Goal: Navigation & Orientation: Understand site structure

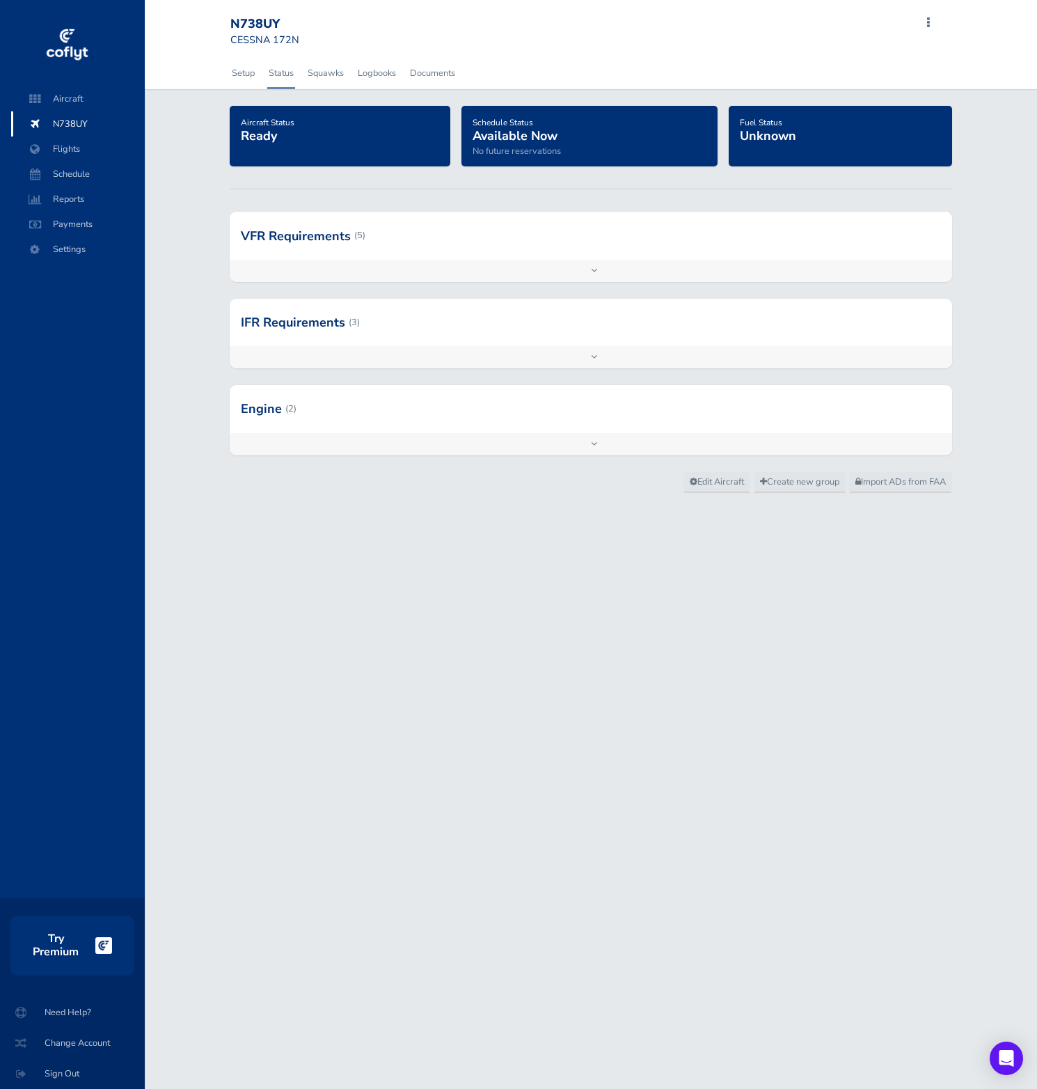
click at [347, 226] on div at bounding box center [591, 235] width 722 height 47
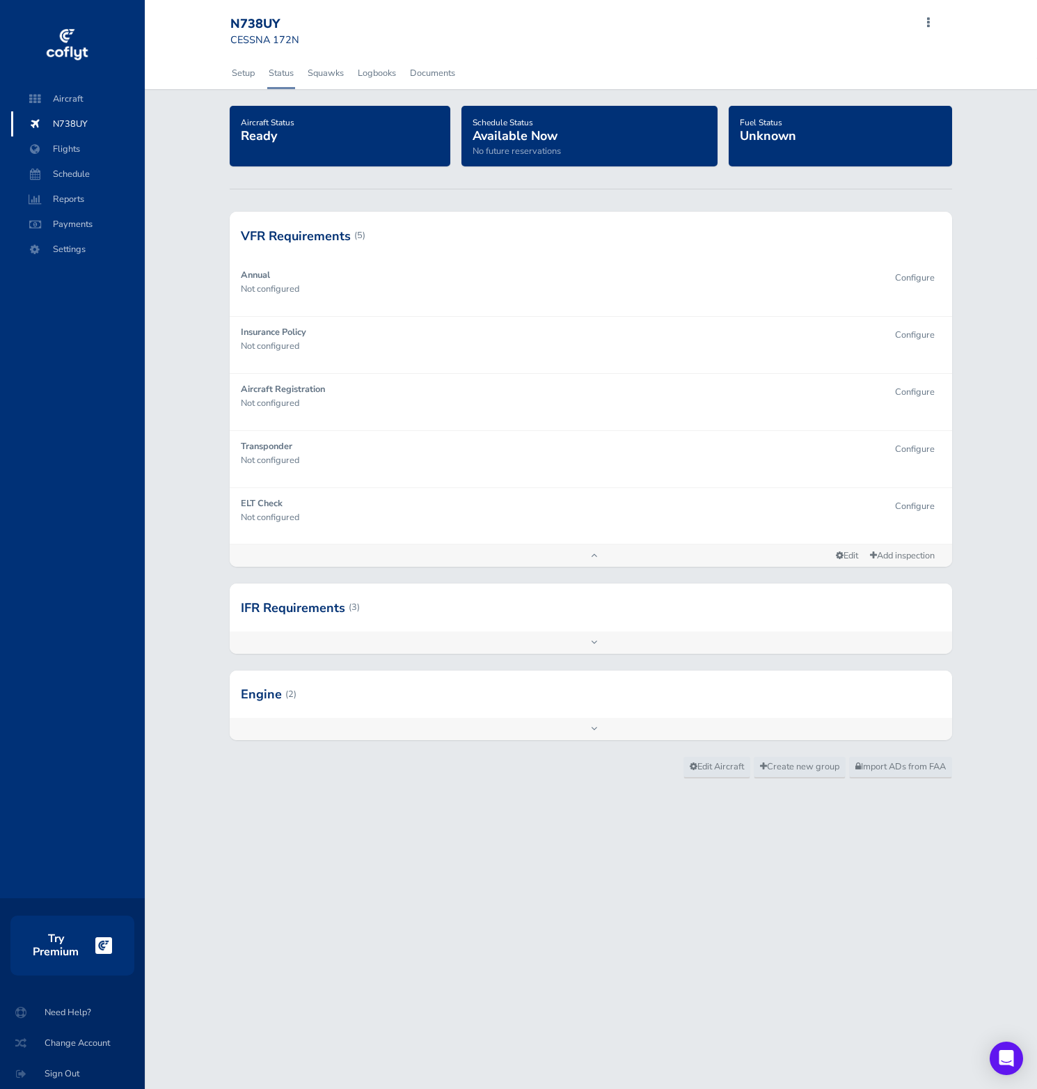
click at [324, 612] on div at bounding box center [591, 606] width 722 height 47
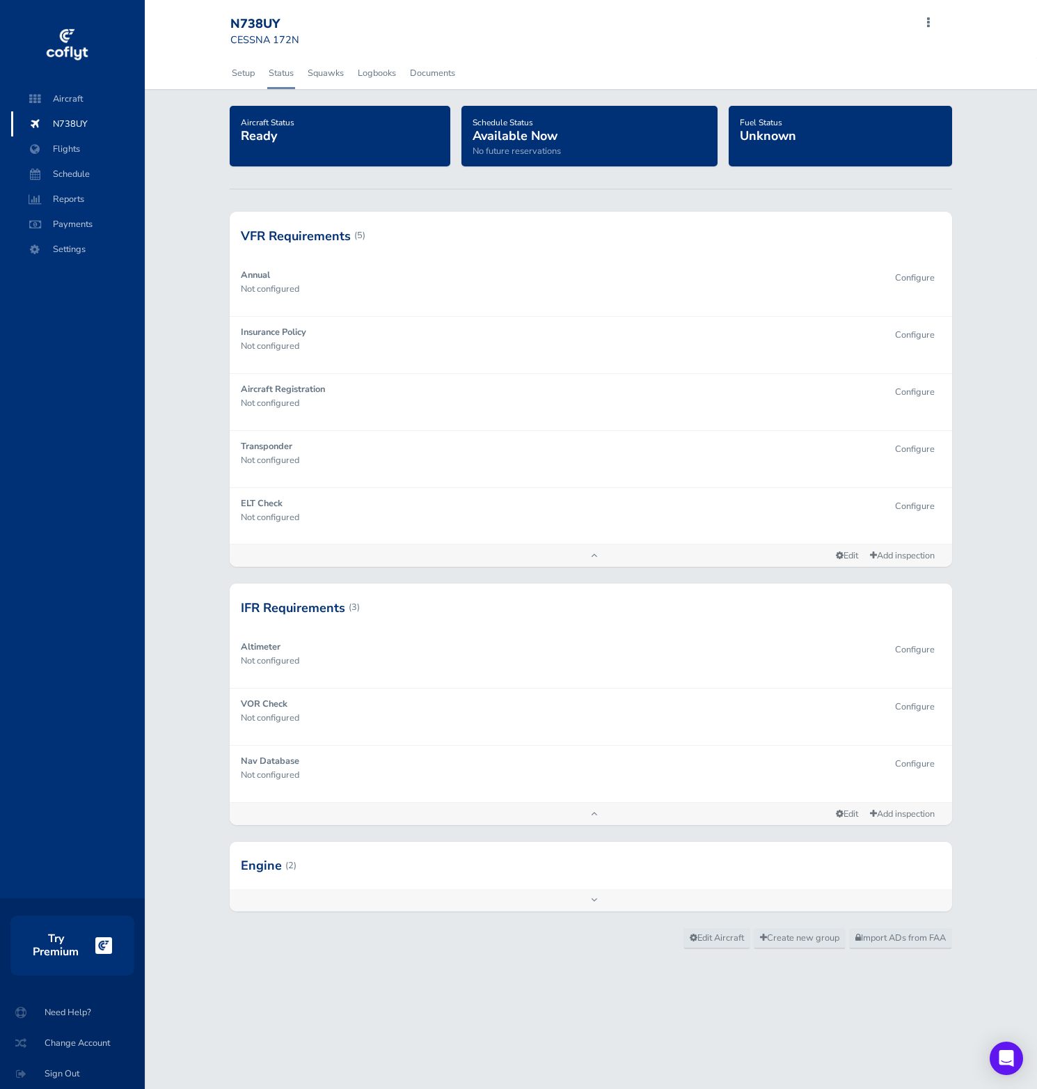
click at [337, 881] on div at bounding box center [591, 864] width 722 height 47
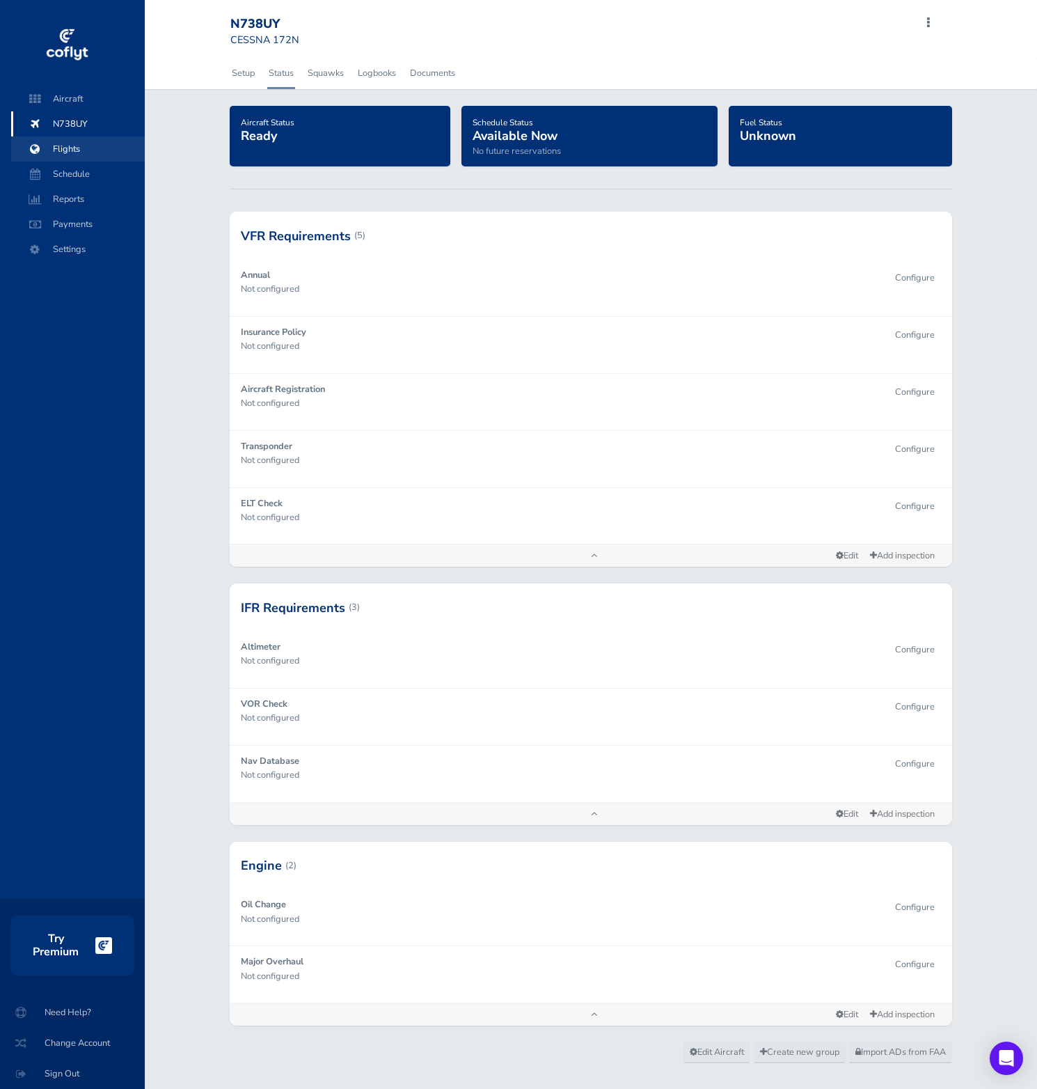
click at [81, 152] on span "Flights" at bounding box center [78, 148] width 106 height 25
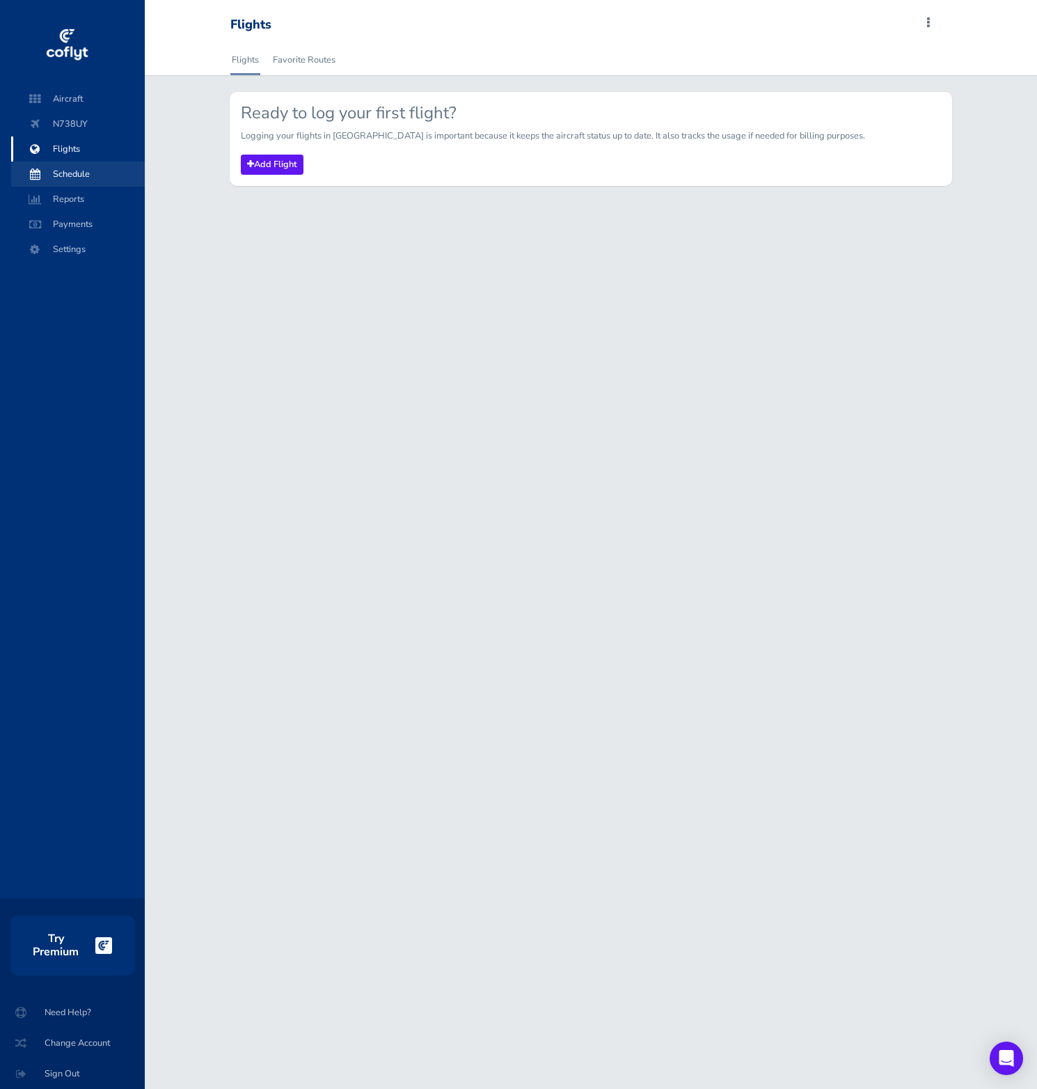
click at [86, 171] on span "Schedule" at bounding box center [78, 173] width 106 height 25
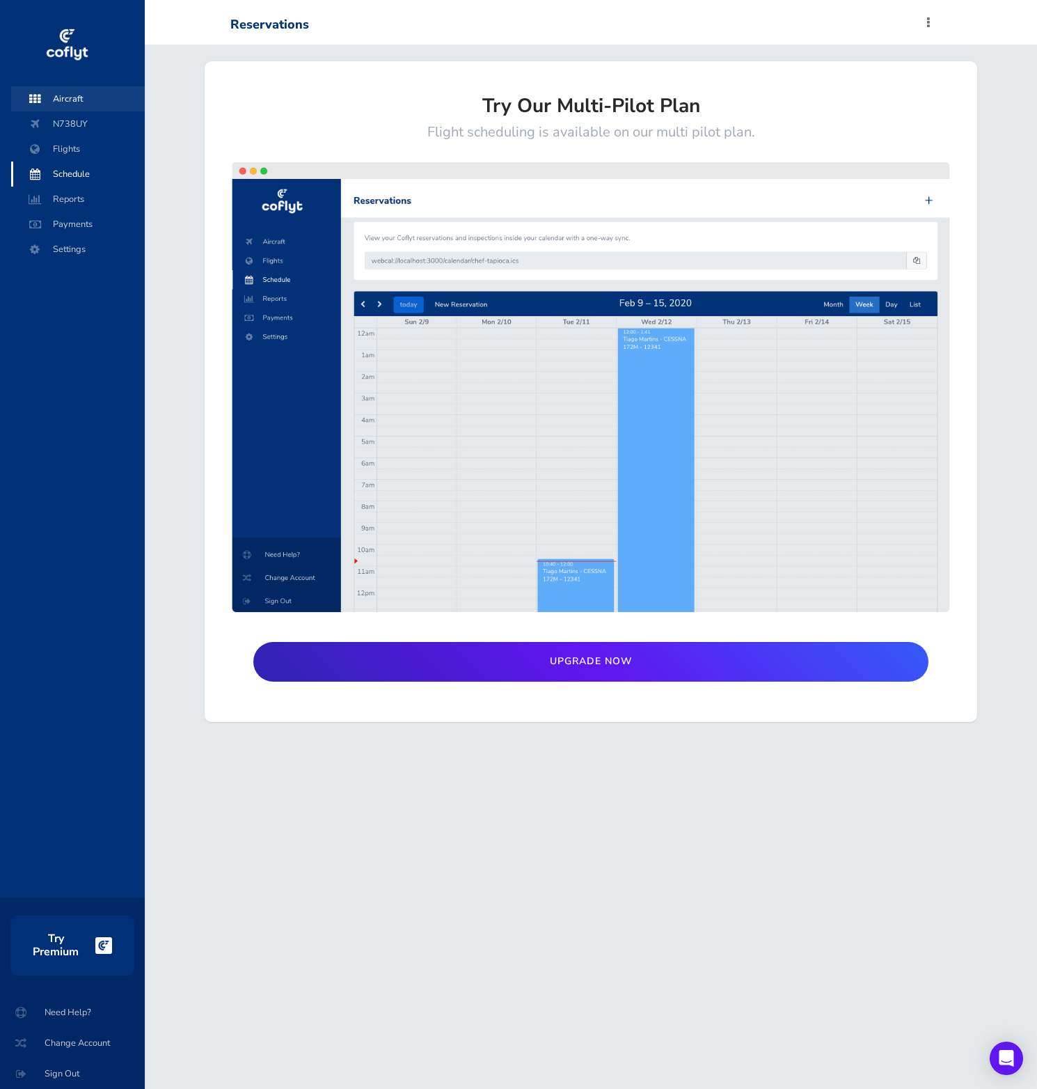
click at [83, 107] on span "Aircraft" at bounding box center [78, 98] width 106 height 25
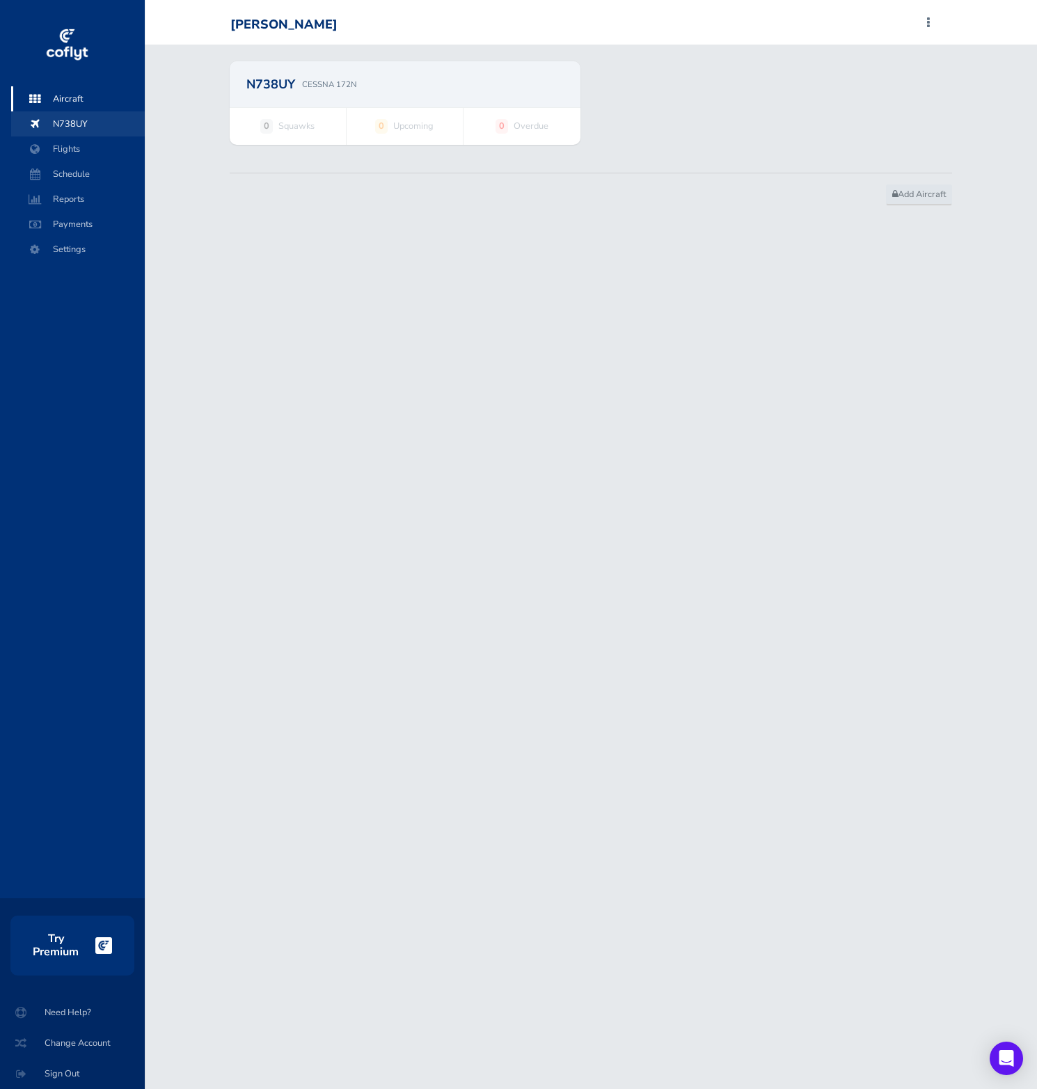
click at [89, 125] on span "N738UY" at bounding box center [78, 123] width 106 height 25
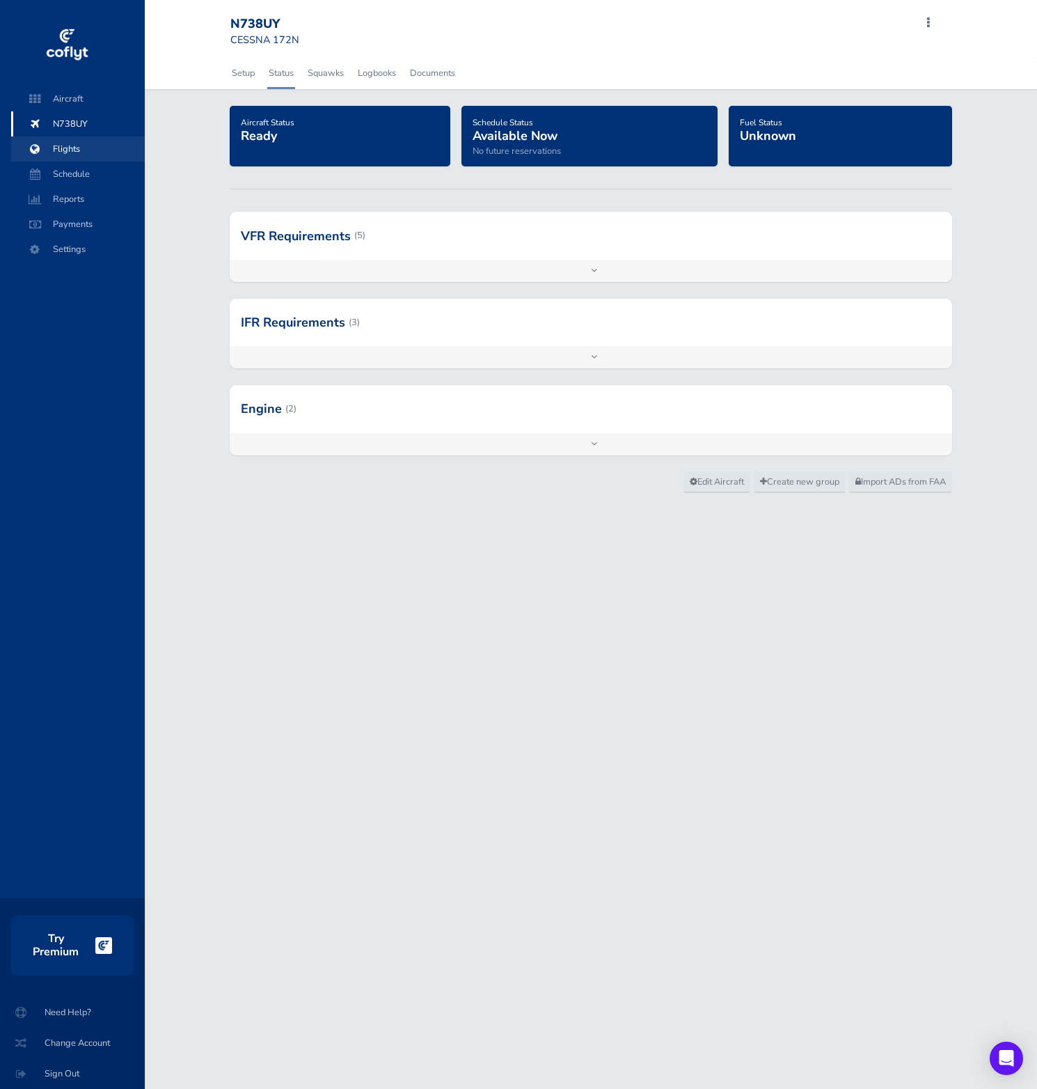
click at [84, 152] on span "Flights" at bounding box center [78, 148] width 106 height 25
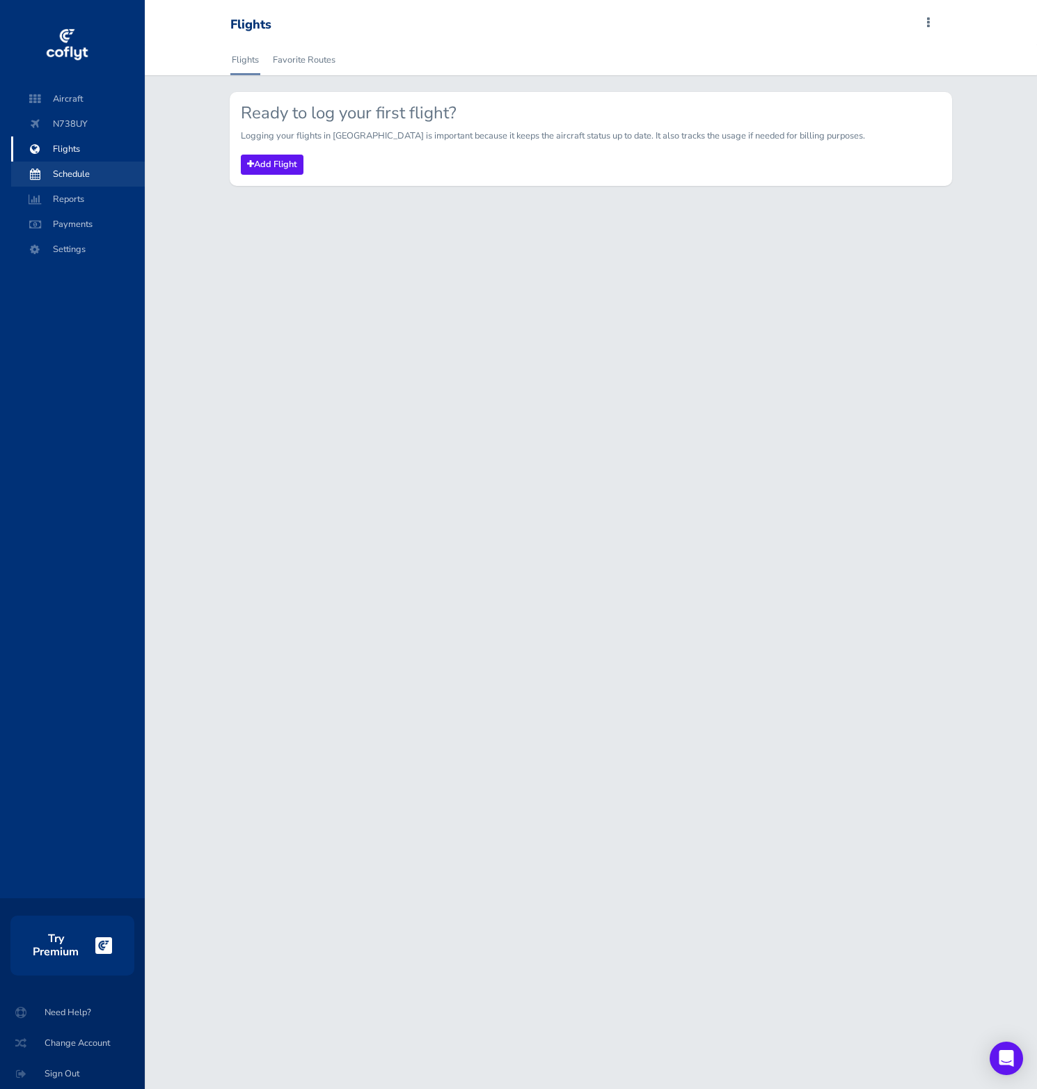
click at [84, 170] on span "Schedule" at bounding box center [78, 173] width 106 height 25
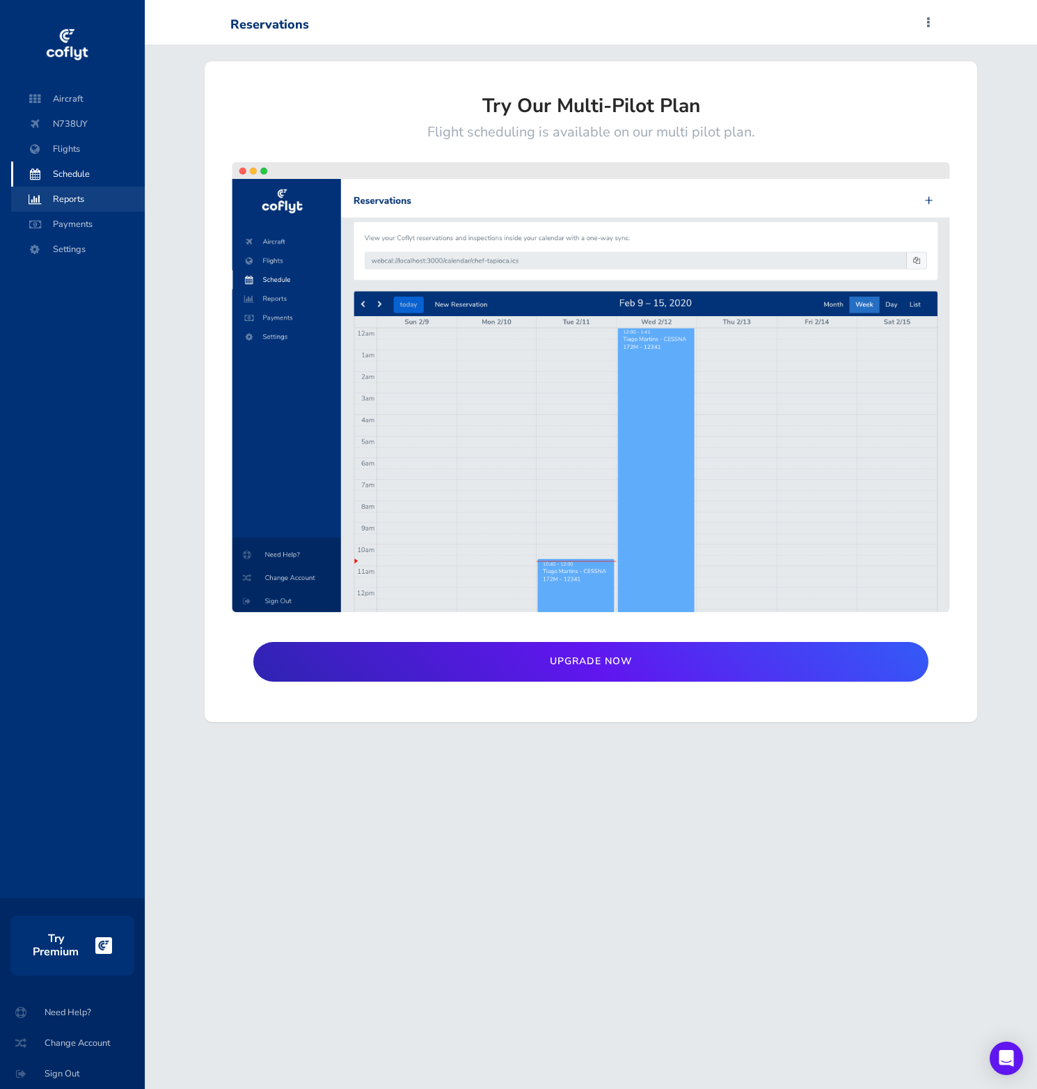
click at [81, 196] on span "Reports" at bounding box center [78, 199] width 106 height 25
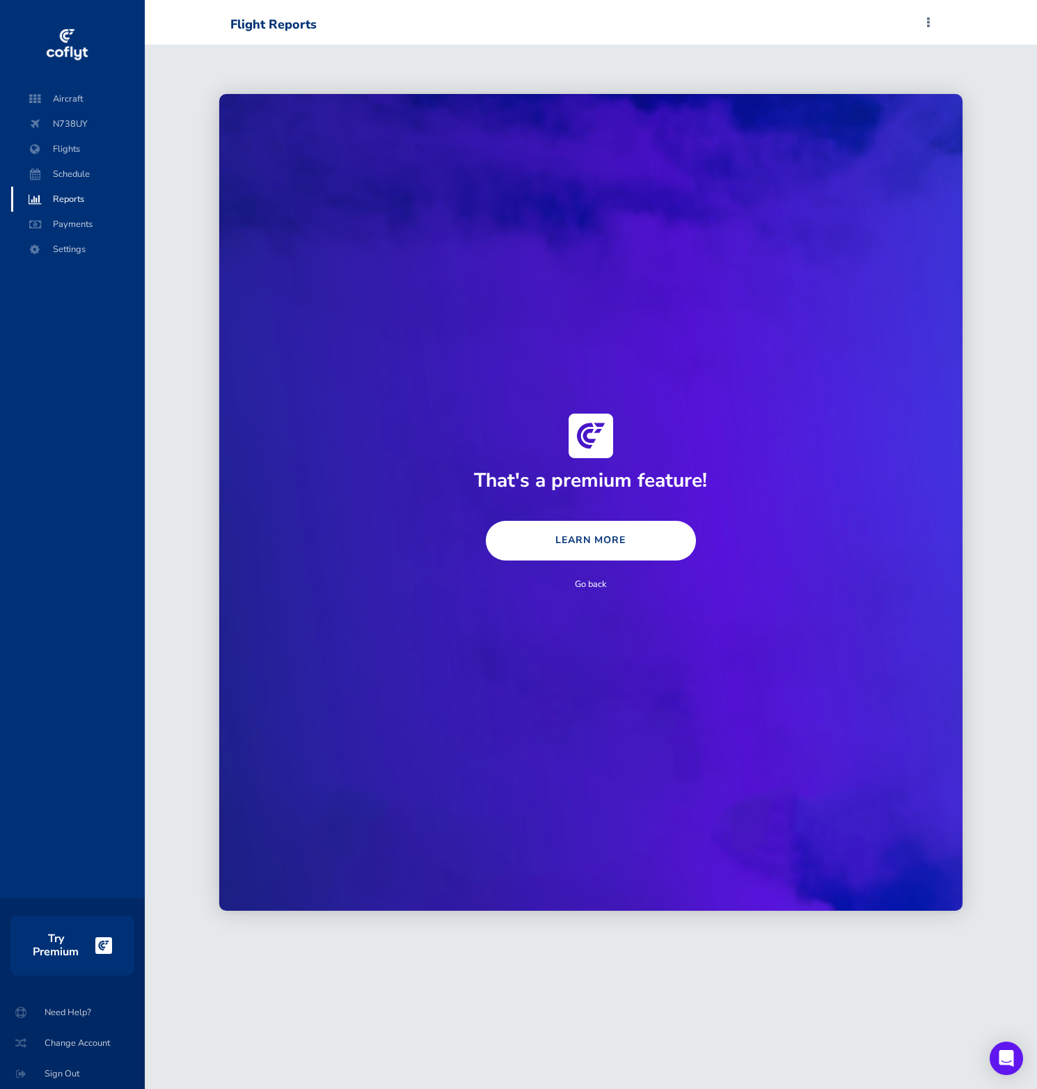
click at [82, 208] on span "Reports" at bounding box center [78, 199] width 106 height 25
click at [82, 223] on span "Payments" at bounding box center [78, 224] width 106 height 25
